Goal: Information Seeking & Learning: Learn about a topic

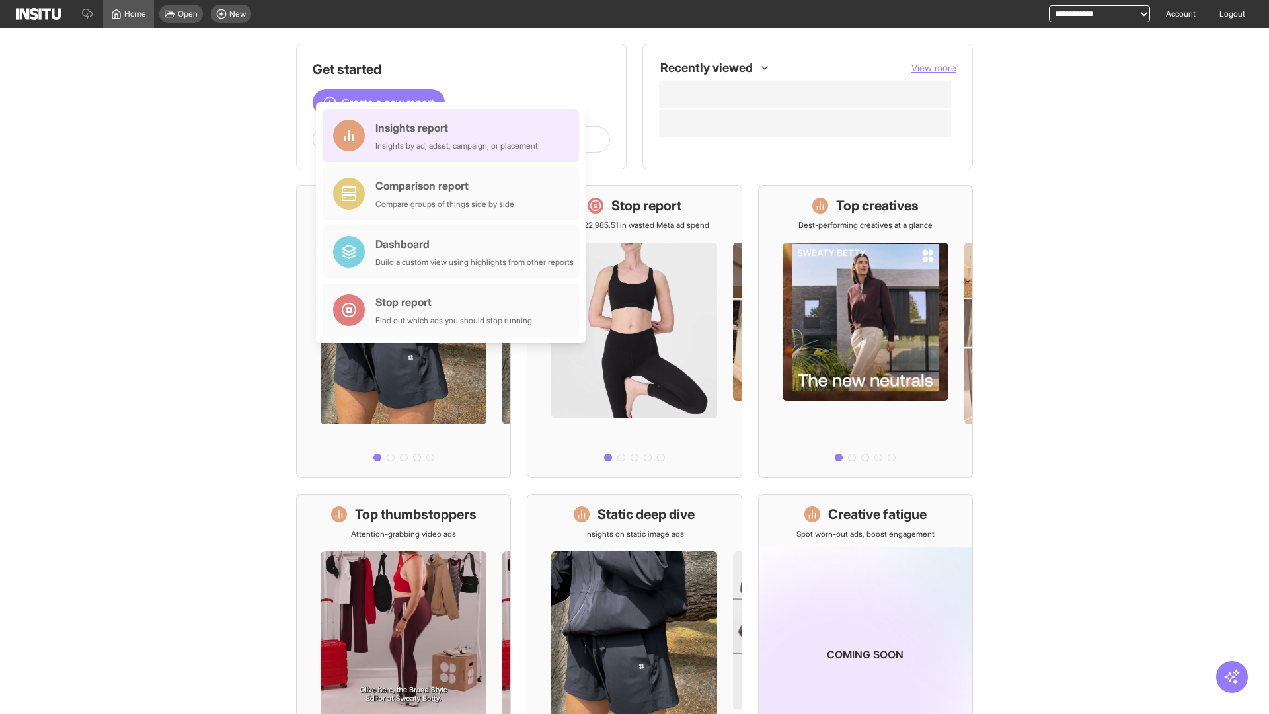
click at [454, 135] on div "Insights report Insights by ad, adset, campaign, or placement" at bounding box center [456, 136] width 163 height 32
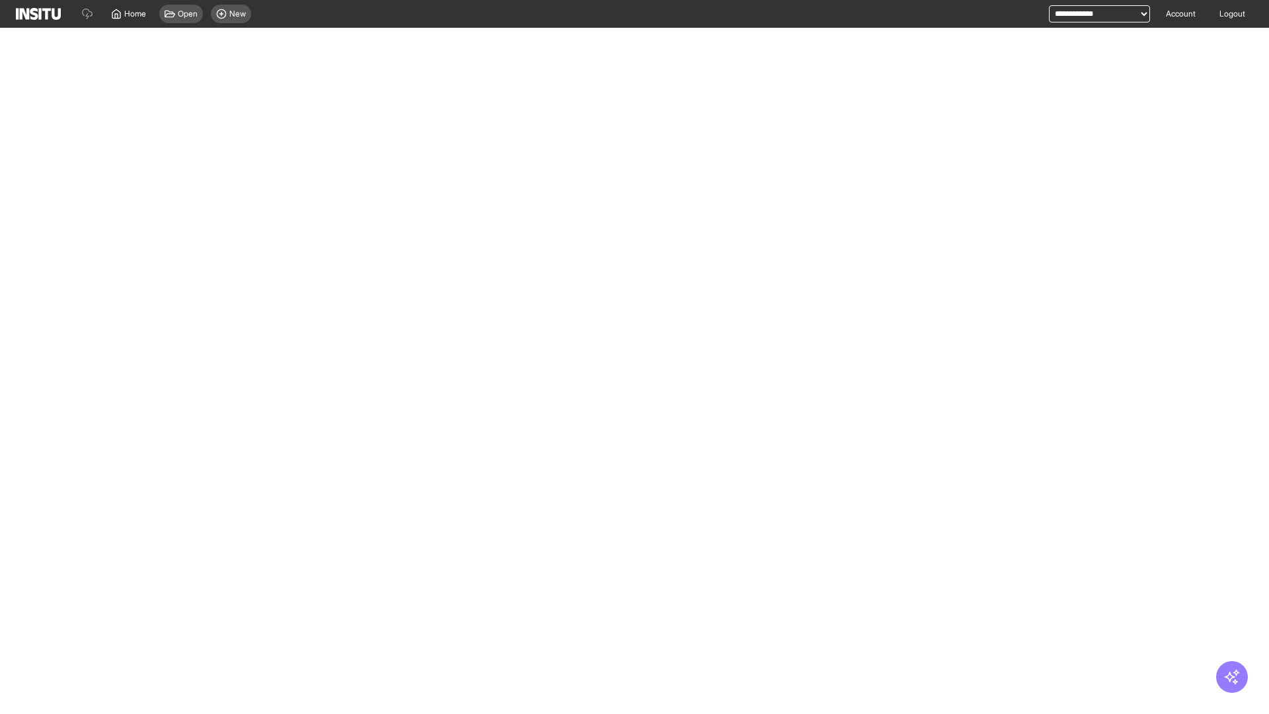
select select "**"
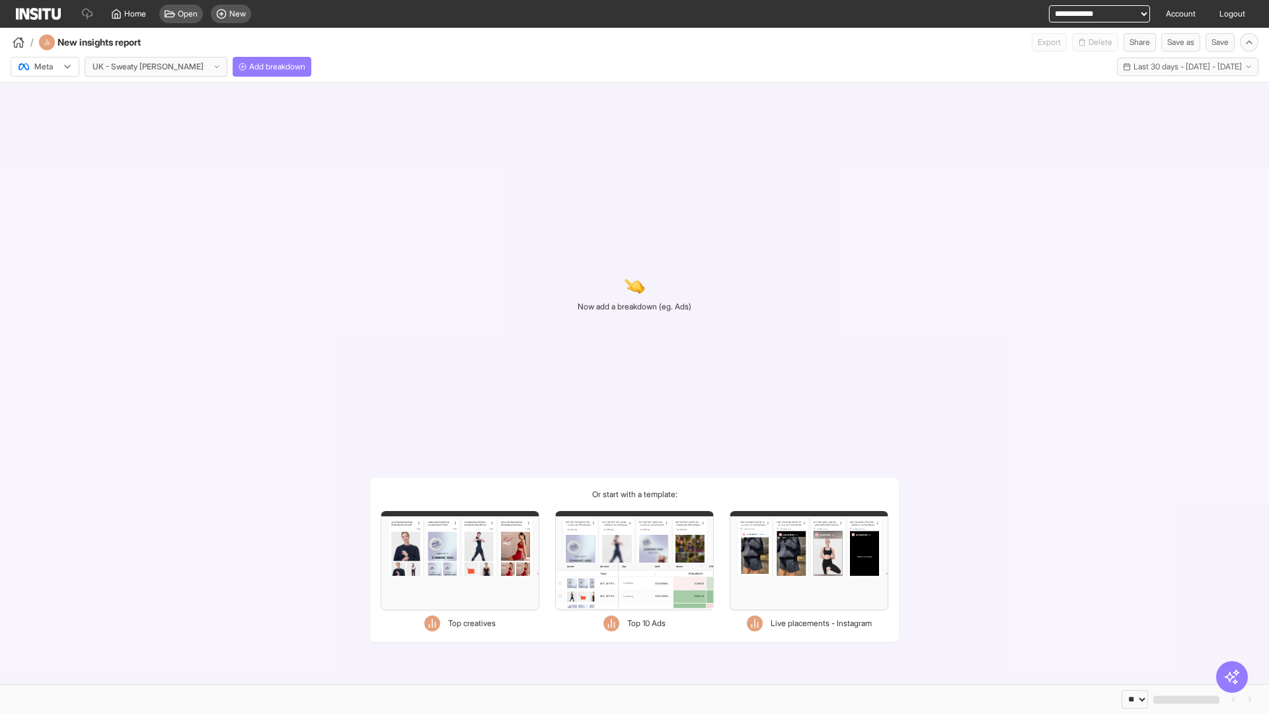
click at [45, 67] on div at bounding box center [35, 66] width 37 height 13
click at [48, 118] on span "TikTok" at bounding box center [46, 118] width 22 height 12
